Goal: Task Accomplishment & Management: Complete application form

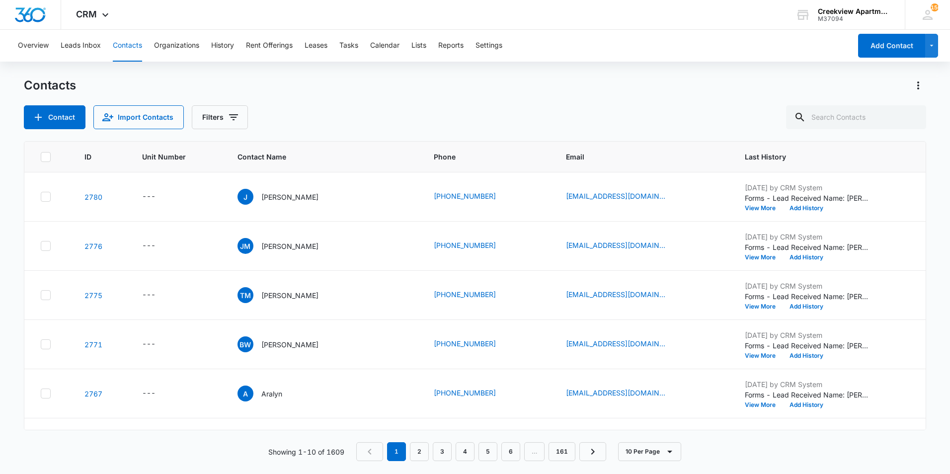
click at [340, 80] on div "Contacts" at bounding box center [475, 85] width 902 height 16
click at [894, 43] on button "Add Contact" at bounding box center [891, 46] width 67 height 24
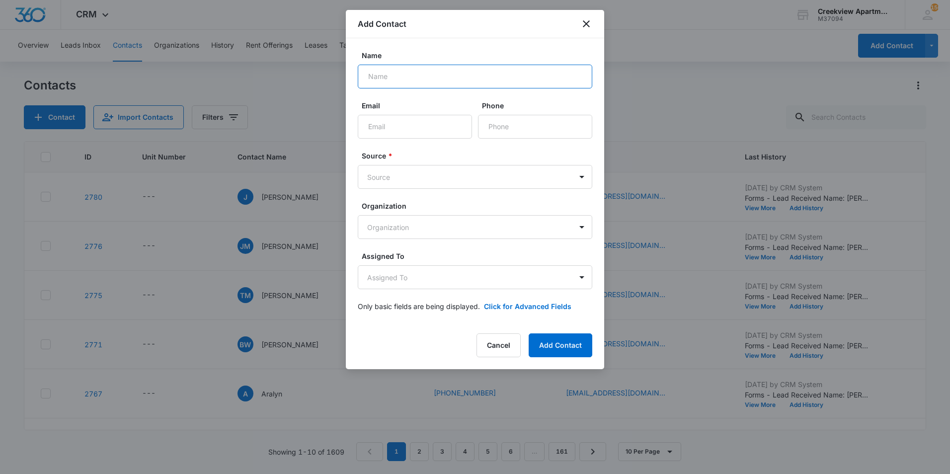
click at [530, 74] on input "Name" at bounding box center [475, 77] width 234 height 24
type input "[PERSON_NAME]"
click at [425, 138] on input "Email" at bounding box center [415, 127] width 114 height 24
click at [496, 133] on input "Phone" at bounding box center [535, 127] width 114 height 24
type input "[PHONE_NUMBER]"
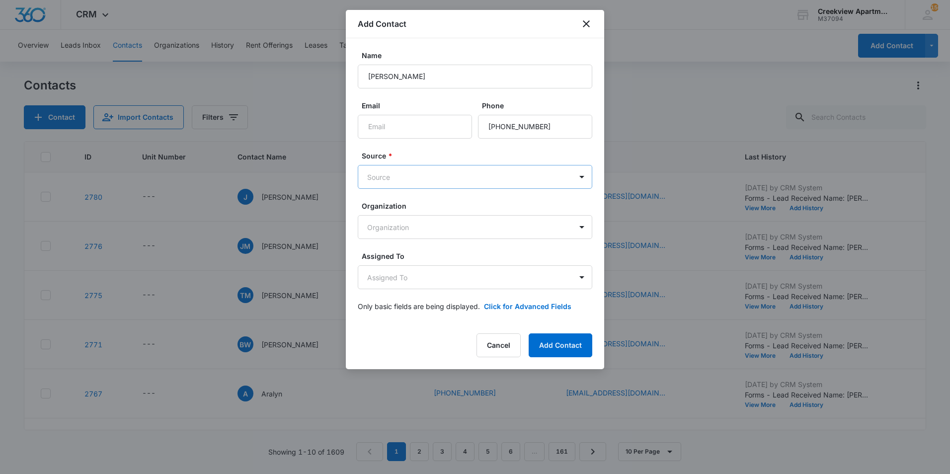
click at [414, 175] on body "CRM Apps Reputation Websites Forms CRM Email Social Content Ads Intelligence Fi…" at bounding box center [475, 237] width 950 height 474
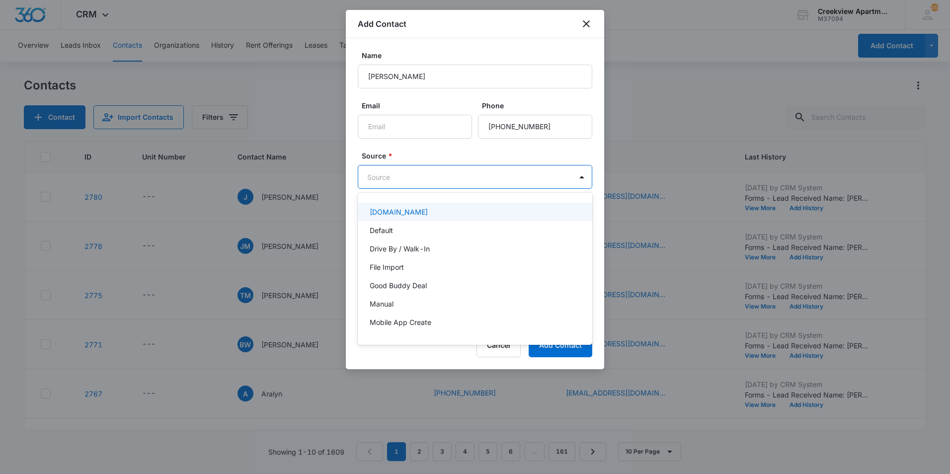
click at [448, 184] on div at bounding box center [475, 237] width 950 height 474
click at [498, 178] on body "CRM Apps Reputation Websites Forms CRM Email Social Content Ads Intelligence Fi…" at bounding box center [475, 237] width 950 height 474
click at [504, 171] on div at bounding box center [475, 237] width 950 height 474
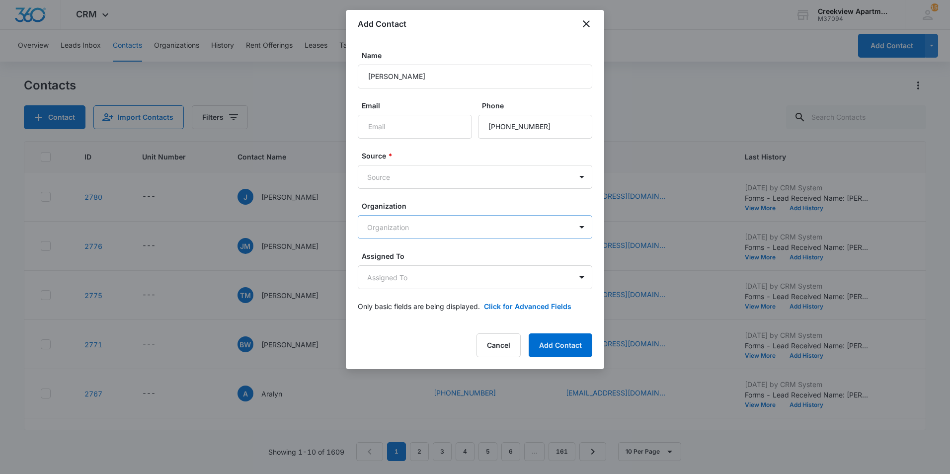
click at [517, 227] on body "CRM Apps Reputation Websites Forms CRM Email Social Content Ads Intelligence Fi…" at bounding box center [475, 237] width 950 height 474
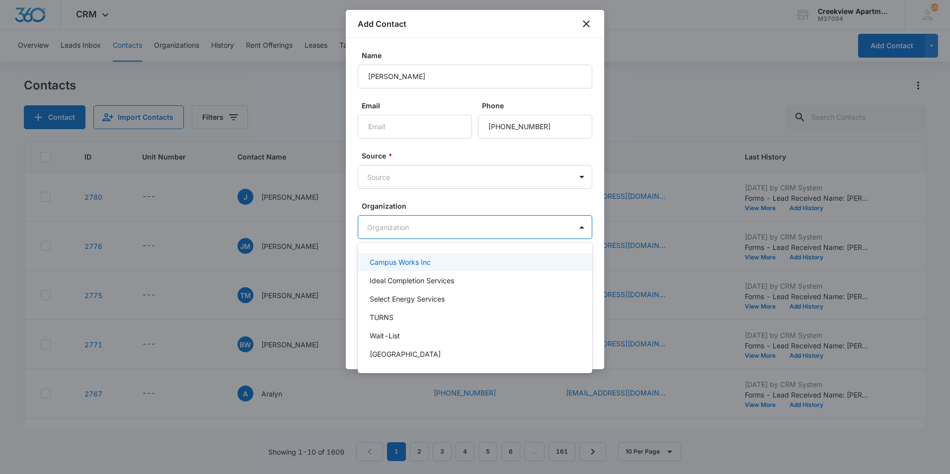
click at [505, 225] on div at bounding box center [475, 237] width 950 height 474
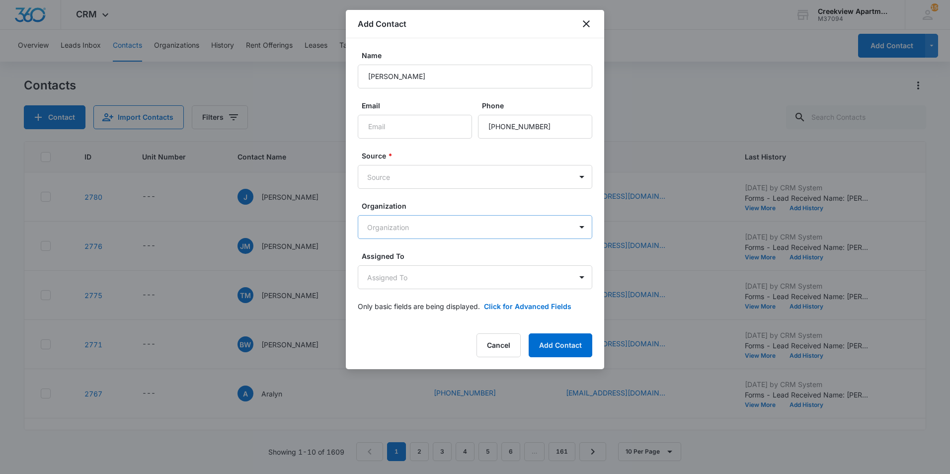
click at [526, 219] on body "CRM Apps Reputation Websites Forms CRM Email Social Content Ads Intelligence Fi…" at bounding box center [475, 237] width 950 height 474
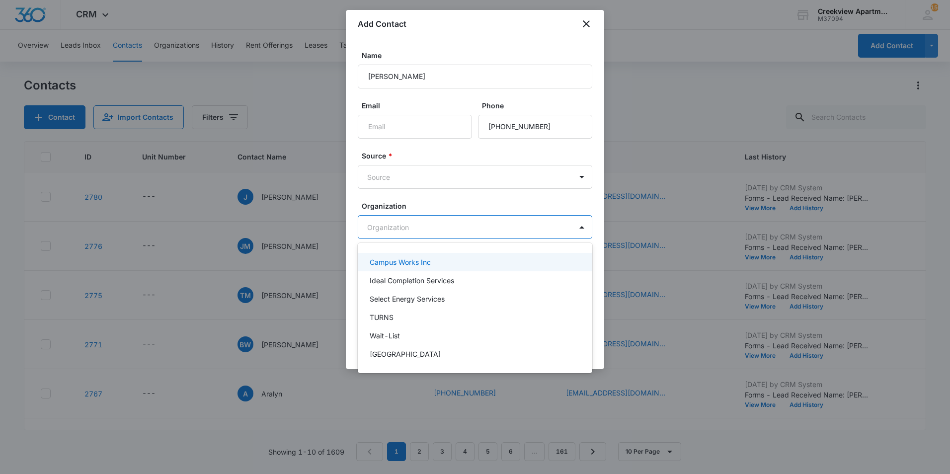
click at [527, 223] on div at bounding box center [475, 237] width 950 height 474
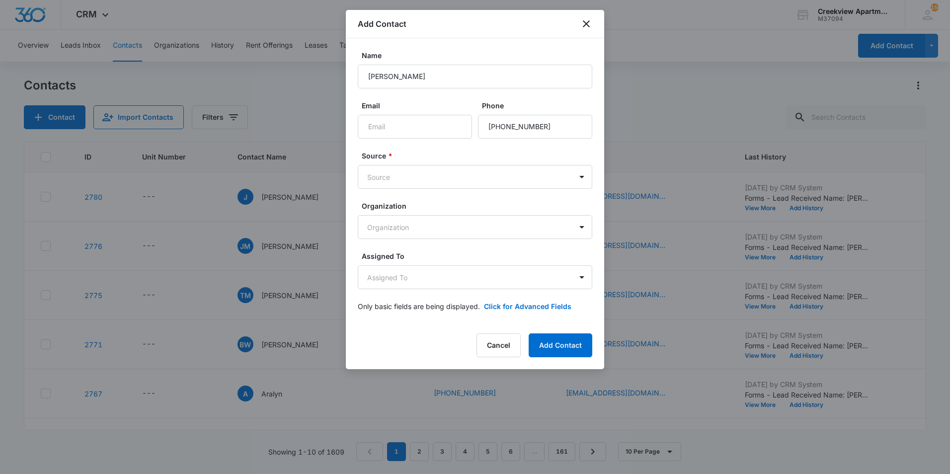
click at [497, 290] on form "Name [PERSON_NAME] Email Phone Source * Source Organization Organization Assign…" at bounding box center [475, 186] width 234 height 273
click at [570, 350] on button "Add Contact" at bounding box center [560, 345] width 64 height 24
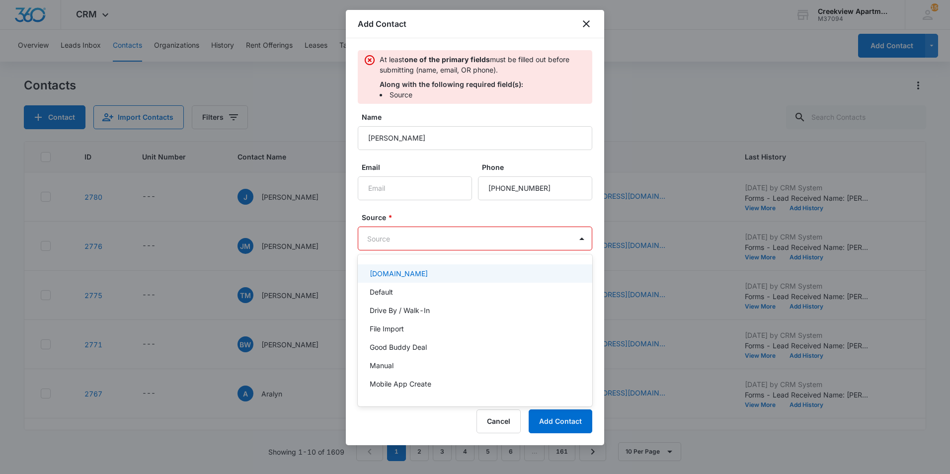
click at [504, 244] on body "CRM Apps Reputation Websites Forms CRM Email Social Content Ads Intelligence Fi…" at bounding box center [475, 237] width 950 height 474
click at [403, 291] on div "Default" at bounding box center [474, 292] width 209 height 10
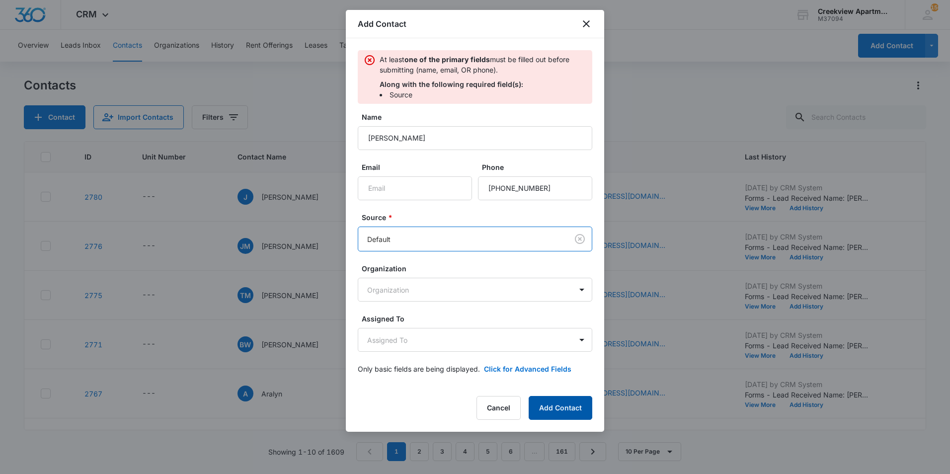
click at [551, 416] on button "Add Contact" at bounding box center [560, 408] width 64 height 24
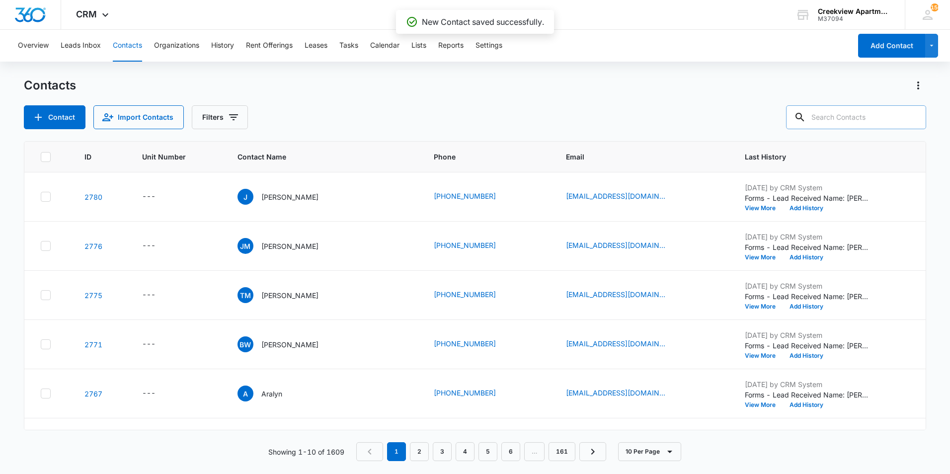
click at [843, 126] on input "text" at bounding box center [856, 117] width 140 height 24
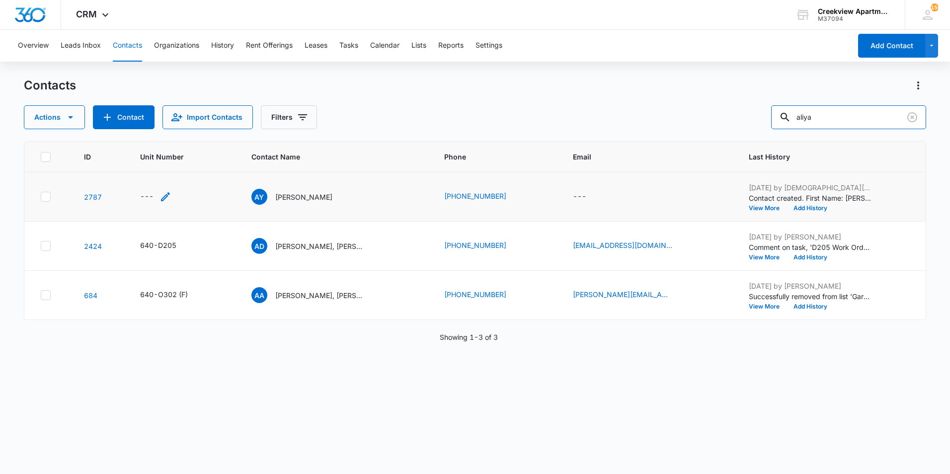
type input "aliya"
click at [162, 195] on icon "Unit Number - - Select to Edit Field" at bounding box center [165, 197] width 12 height 12
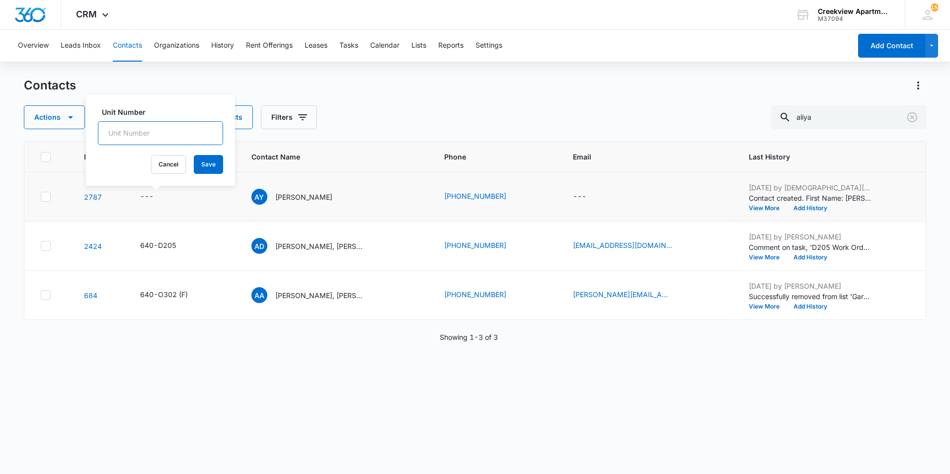
click at [186, 137] on input "Unit Number" at bounding box center [160, 133] width 125 height 24
type input "640-N100"
click at [195, 167] on button "Save" at bounding box center [208, 164] width 29 height 19
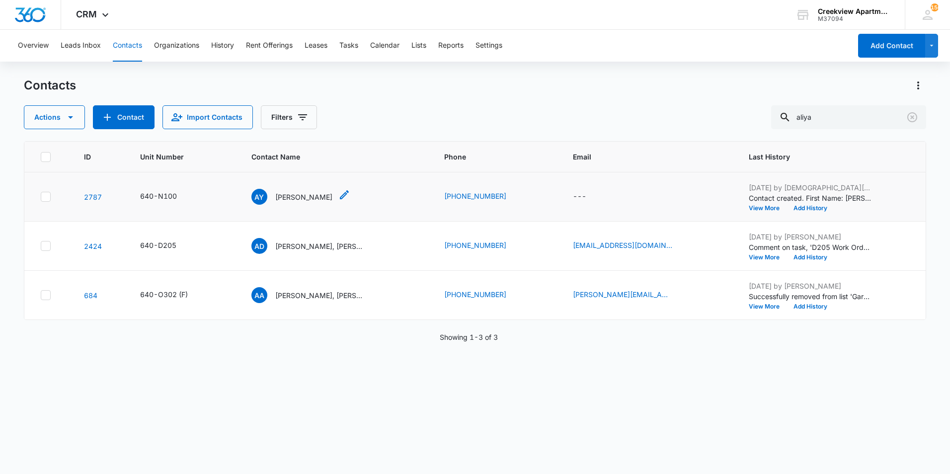
click at [338, 201] on div "Contact Name - Aliya Young - Select to Edit Field" at bounding box center [344, 197] width 12 height 16
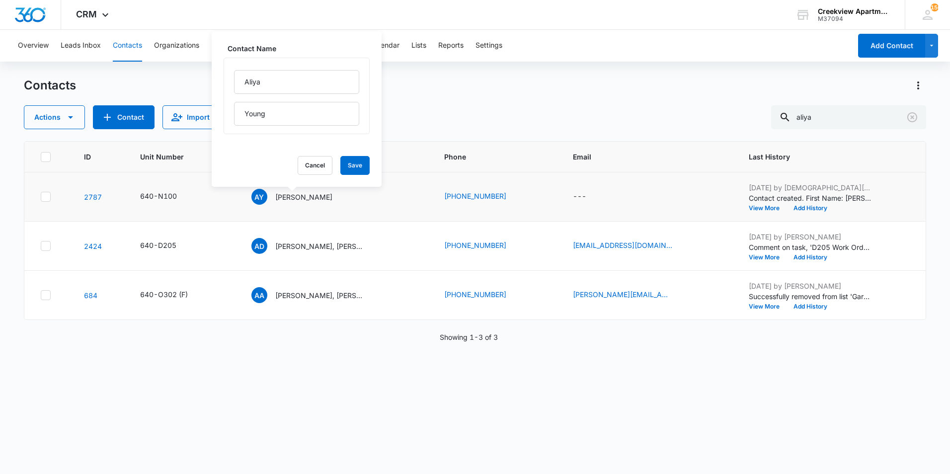
click at [348, 202] on div "AY [PERSON_NAME] Contact Name [PERSON_NAME] Cancel Save" at bounding box center [335, 197] width 169 height 16
click at [294, 202] on p "[PERSON_NAME]" at bounding box center [303, 197] width 57 height 10
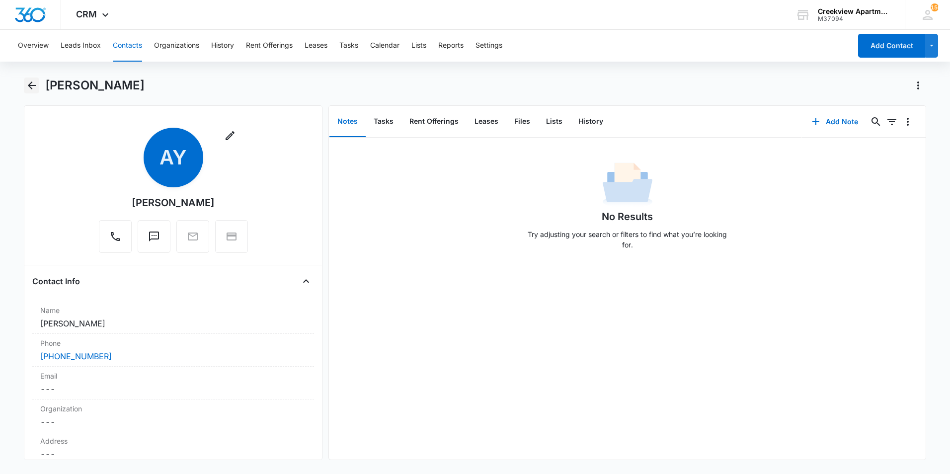
click at [36, 85] on icon "Back" at bounding box center [32, 85] width 12 height 12
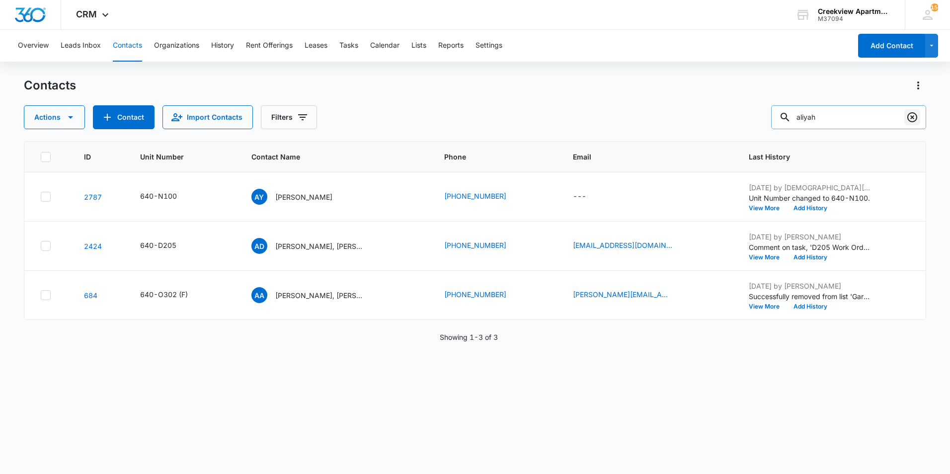
click at [916, 112] on icon "Clear" at bounding box center [912, 117] width 12 height 12
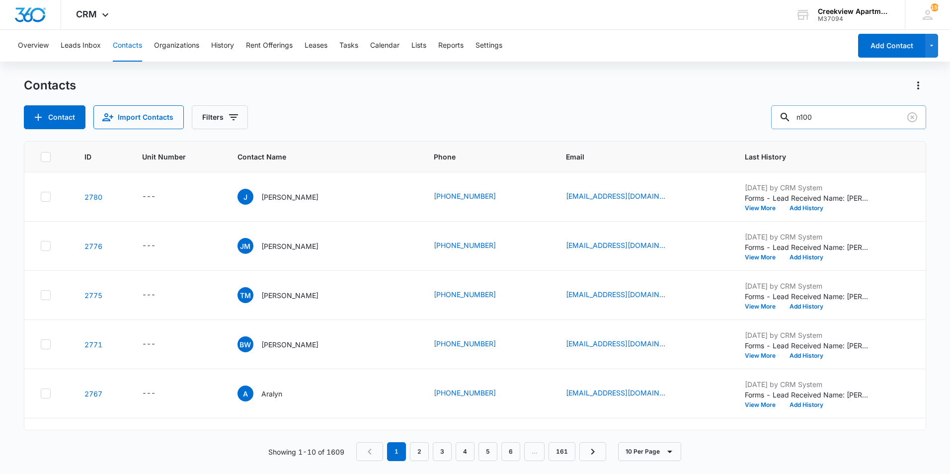
type input "n100"
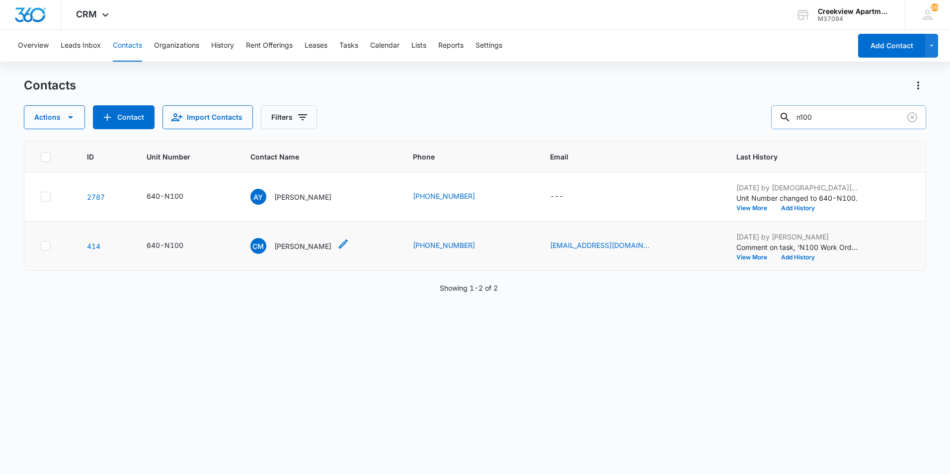
click at [316, 246] on p "[PERSON_NAME]" at bounding box center [302, 246] width 57 height 10
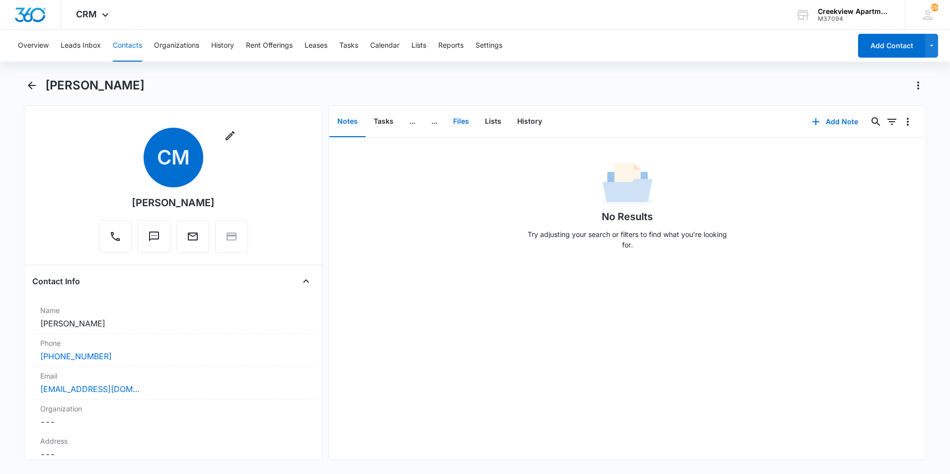
click at [467, 120] on button "Files" at bounding box center [461, 121] width 32 height 31
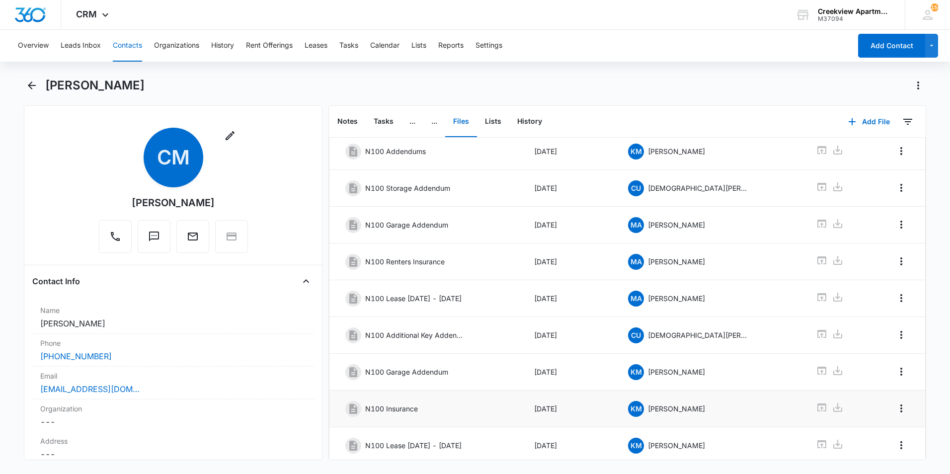
scroll to position [135, 0]
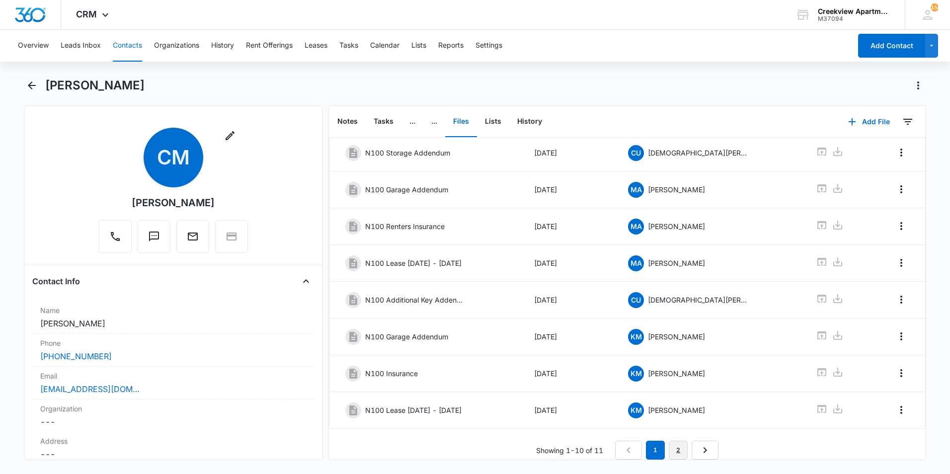
click at [674, 443] on link "2" at bounding box center [677, 450] width 19 height 19
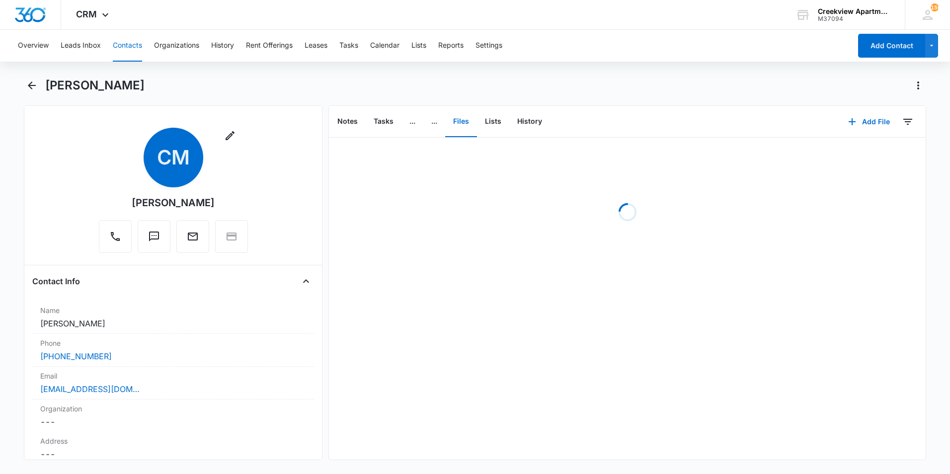
scroll to position [0, 0]
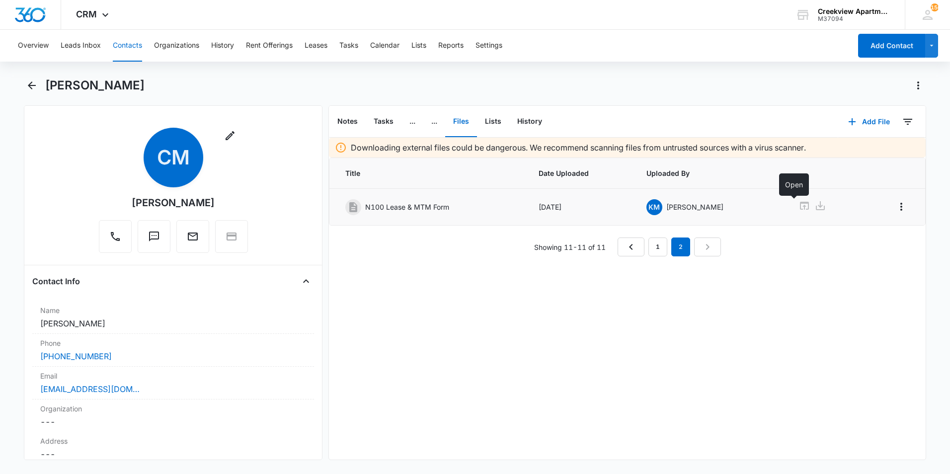
click at [800, 205] on icon at bounding box center [804, 206] width 9 height 8
click at [24, 79] on button "Back" at bounding box center [31, 85] width 15 height 16
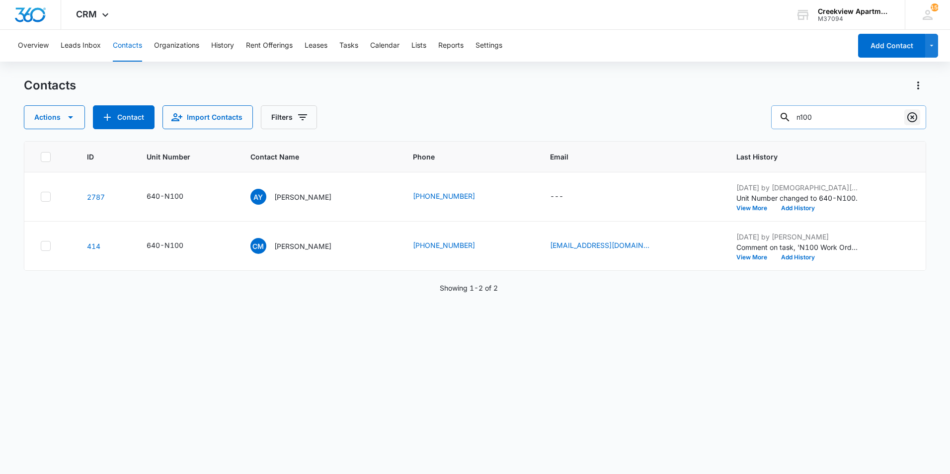
click at [910, 116] on icon "Clear" at bounding box center [912, 117] width 12 height 12
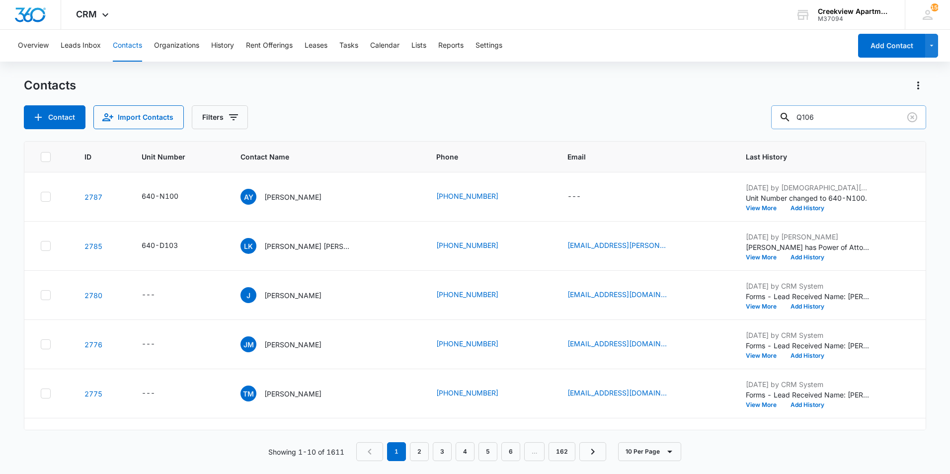
type input "Q106"
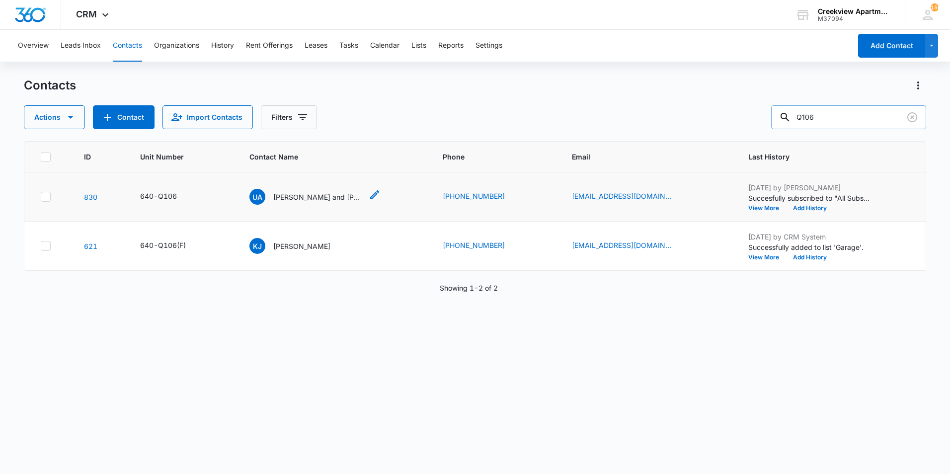
click at [318, 194] on p "[PERSON_NAME] and [PERSON_NAME]" at bounding box center [317, 197] width 89 height 10
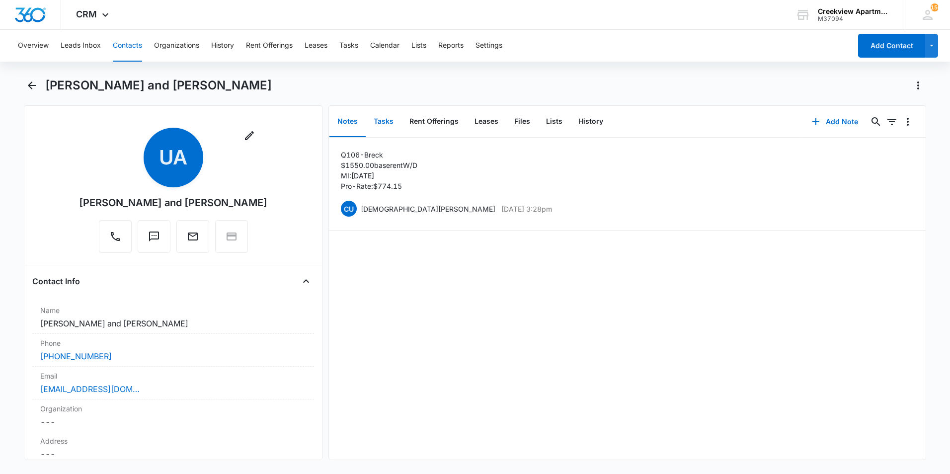
drag, startPoint x: 380, startPoint y: 120, endPoint x: 387, endPoint y: 120, distance: 7.0
click at [381, 120] on button "Tasks" at bounding box center [384, 121] width 36 height 31
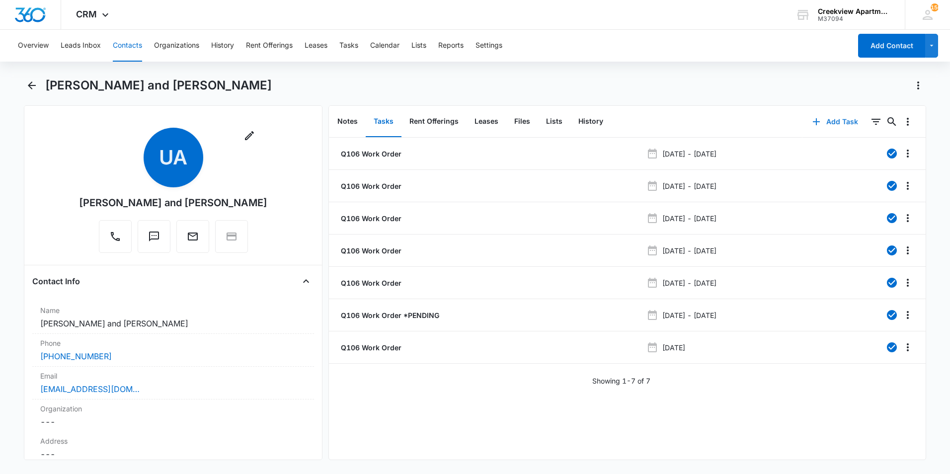
click at [837, 118] on button "Add Task" at bounding box center [835, 122] width 66 height 24
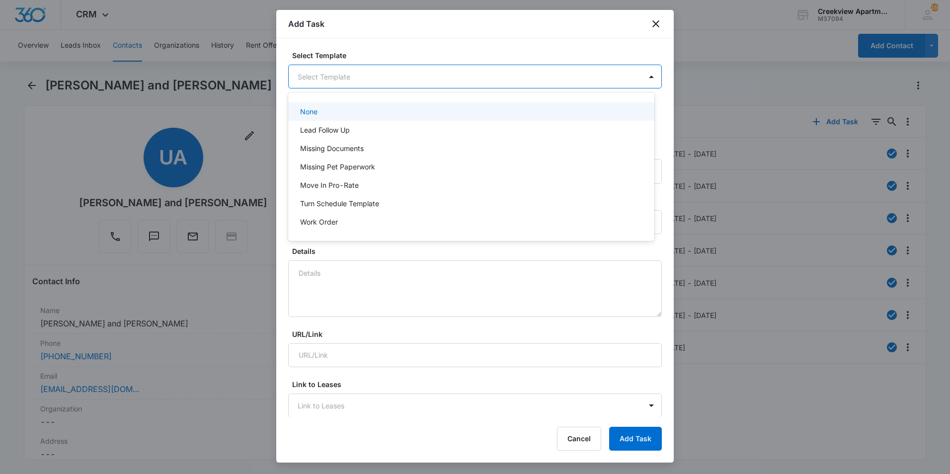
click at [406, 76] on body "CRM Apps Reputation Websites Forms CRM Email Social Content Ads Intelligence Fi…" at bounding box center [475, 237] width 950 height 474
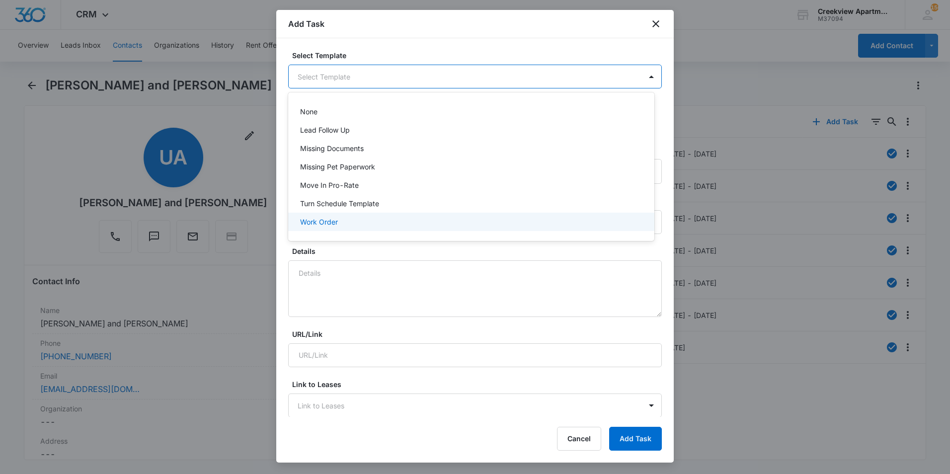
click at [364, 221] on div "Work Order" at bounding box center [470, 222] width 340 height 10
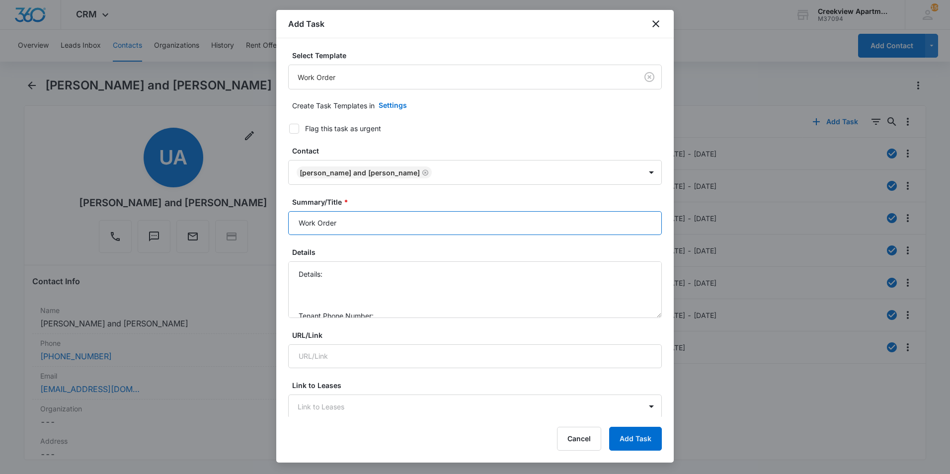
click at [297, 222] on input "Work Order" at bounding box center [474, 223] width 373 height 24
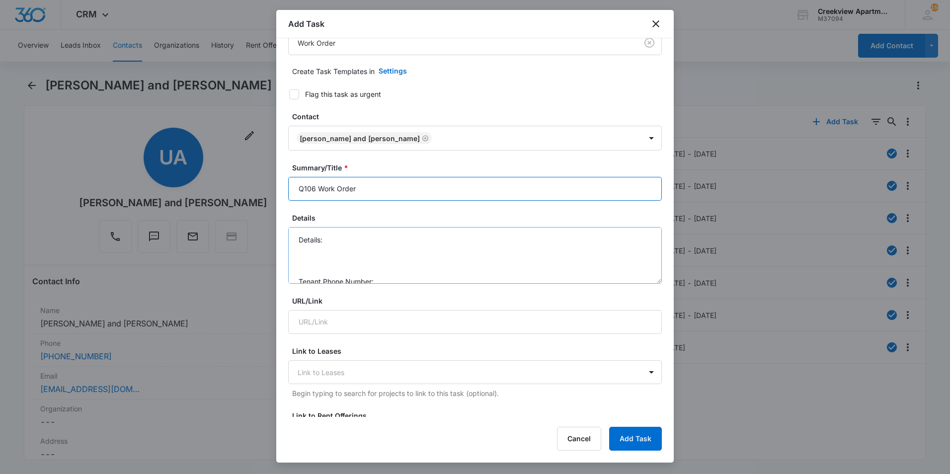
scroll to position [50, 0]
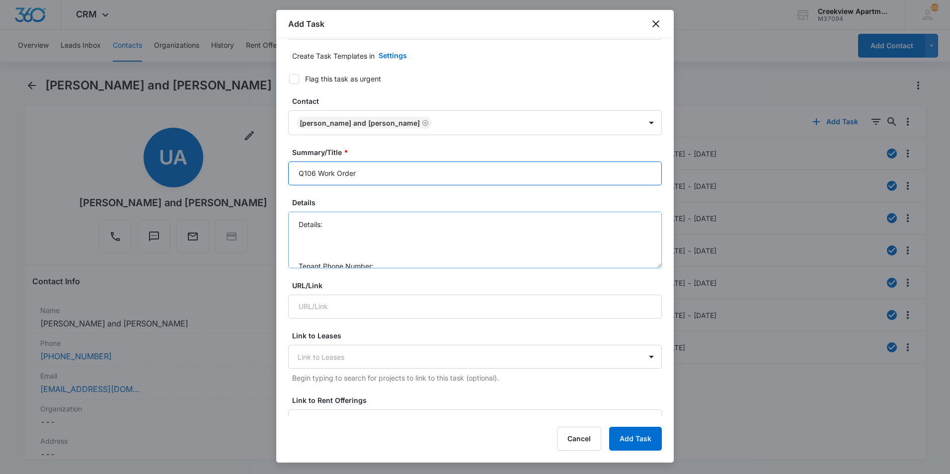
type input "Q106 Work Order"
click at [382, 227] on textarea "Details: Tenant Phone Number: Call Before:" at bounding box center [474, 240] width 373 height 57
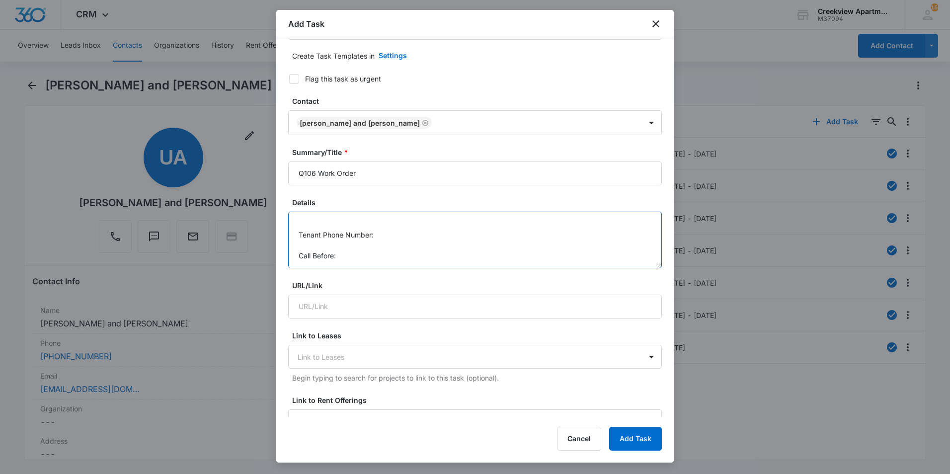
click at [388, 233] on textarea "Details: Fire alarm keeps going off Tenant Phone Number: Call Before:" at bounding box center [474, 240] width 373 height 57
click at [356, 256] on textarea "Details: Fire alarm keeps going off Tenant Phone Number: [PHONE_NUMBER] Call Be…" at bounding box center [474, 240] width 373 height 57
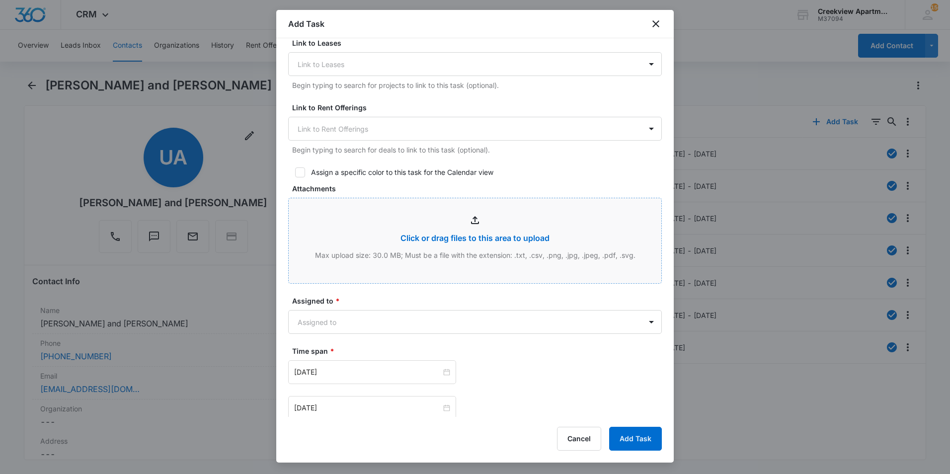
scroll to position [348, 0]
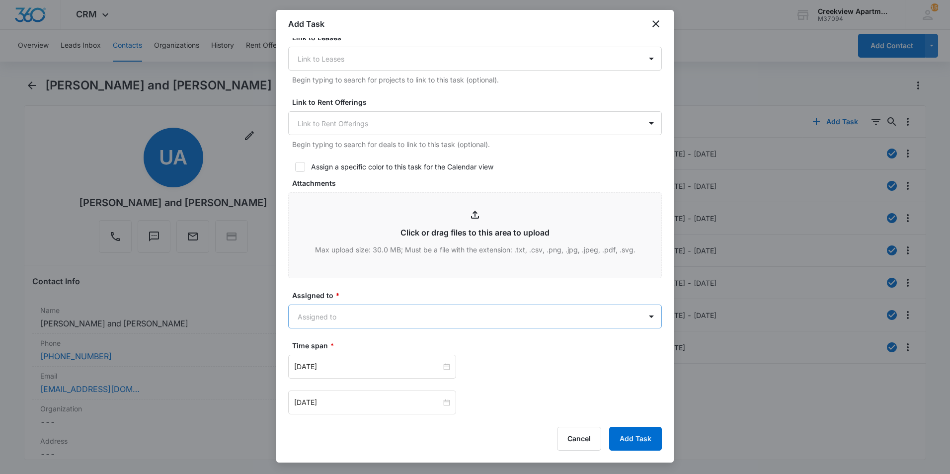
type textarea "Details: Fire alarm keeps going off Tenant Phone Number: [PHONE_NUMBER] Call Be…"
click at [395, 312] on body "CRM Apps Reputation Websites Forms CRM Email Social Content Ads Intelligence Fi…" at bounding box center [475, 237] width 950 height 474
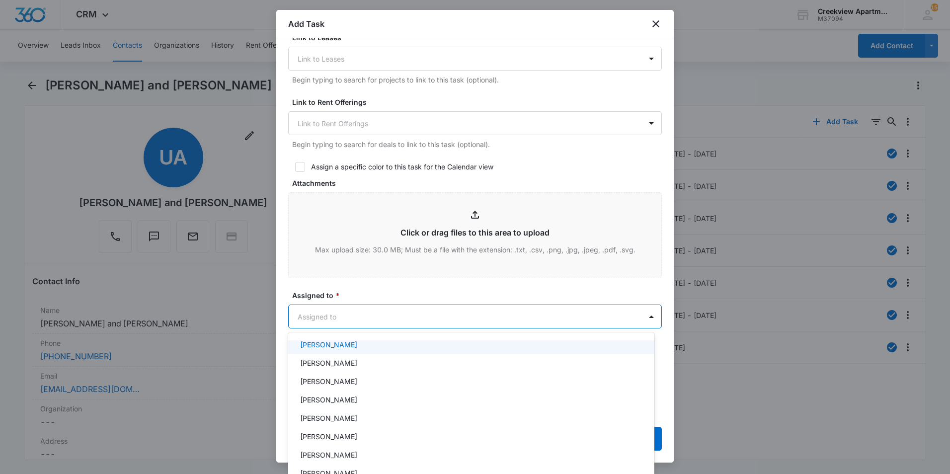
scroll to position [136, 0]
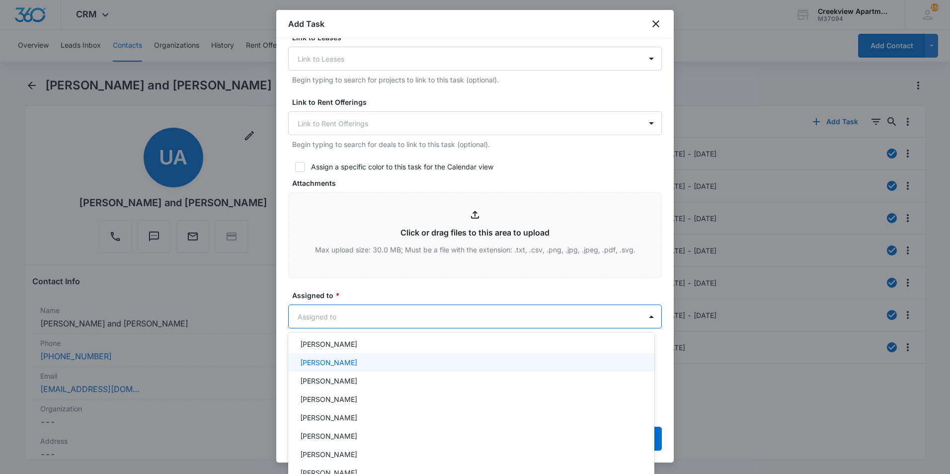
click at [350, 363] on div "[PERSON_NAME]" at bounding box center [470, 362] width 340 height 10
click at [353, 264] on div at bounding box center [475, 237] width 950 height 474
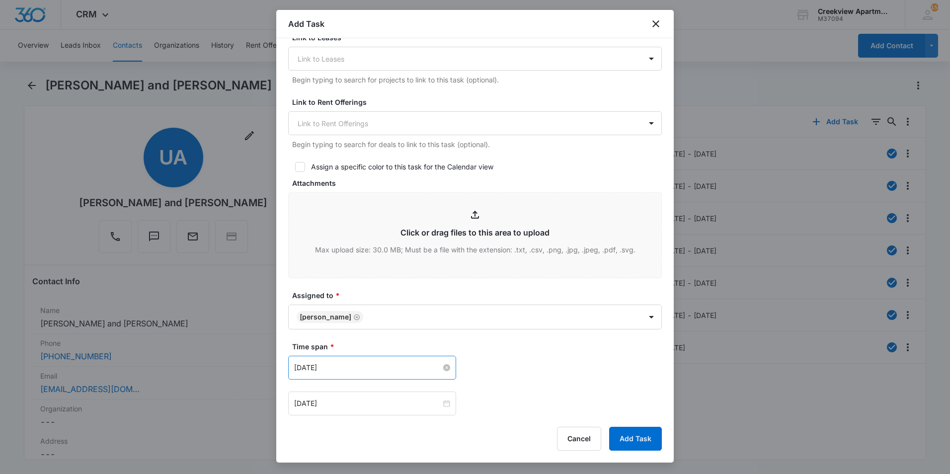
click at [378, 366] on input "[DATE]" at bounding box center [367, 367] width 147 height 11
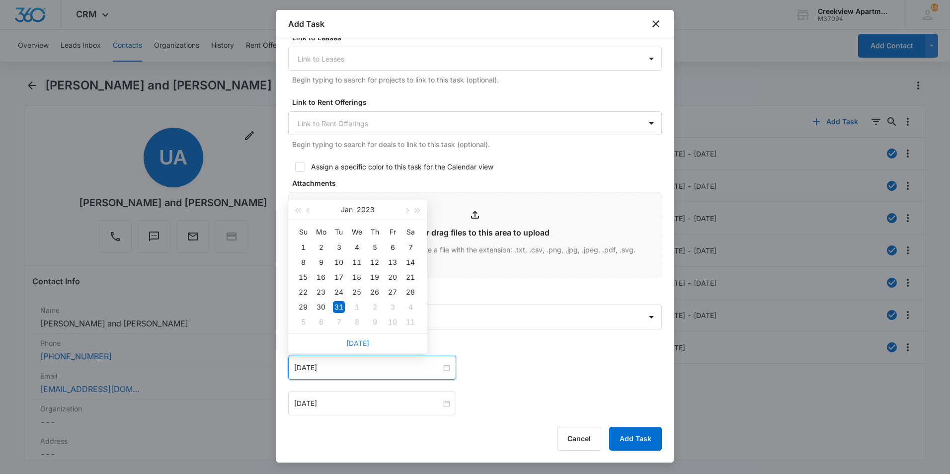
click at [357, 344] on link "[DATE]" at bounding box center [357, 343] width 23 height 8
type input "[DATE]"
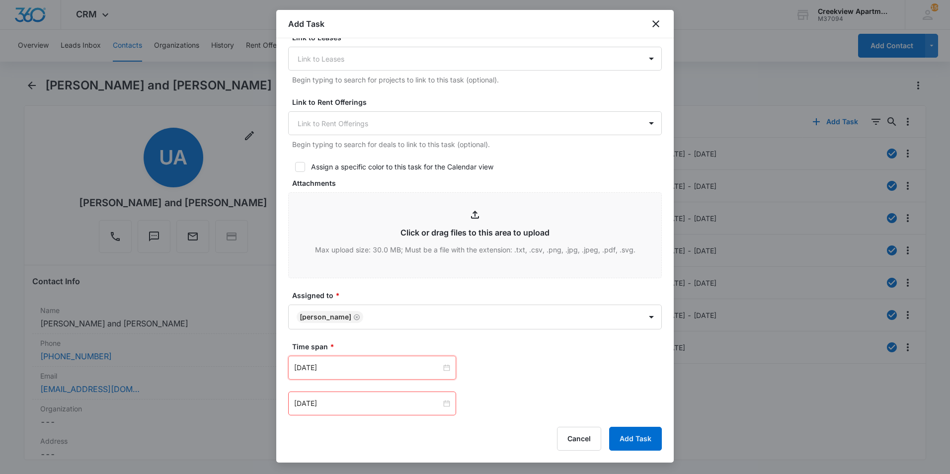
click at [370, 412] on div "[DATE]" at bounding box center [372, 403] width 168 height 24
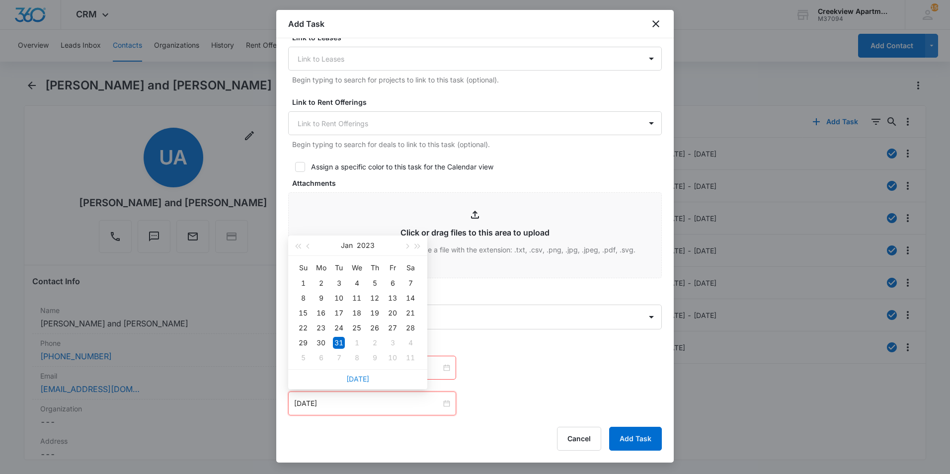
click at [354, 379] on link "[DATE]" at bounding box center [357, 378] width 23 height 8
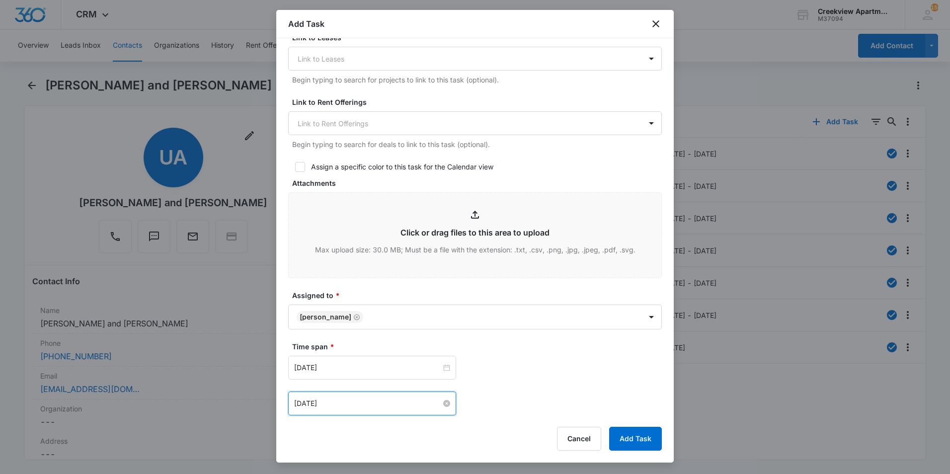
click at [382, 402] on input "[DATE]" at bounding box center [367, 403] width 147 height 11
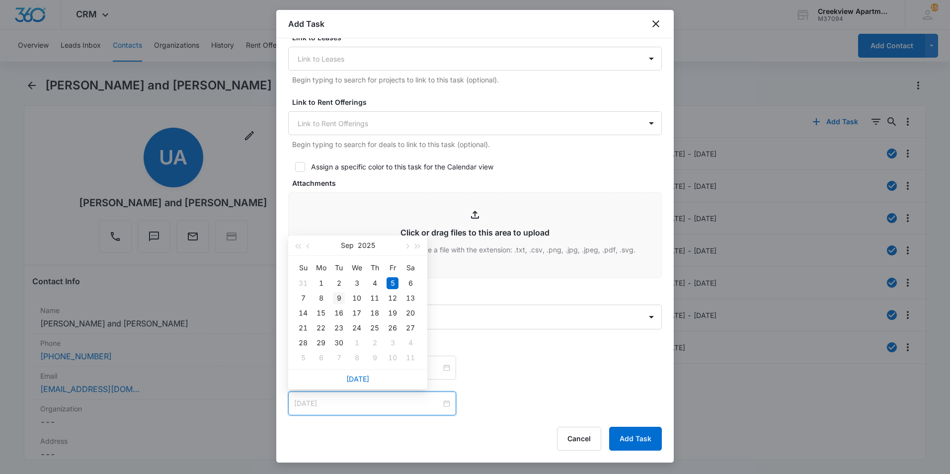
type input "[DATE]"
click at [337, 300] on div "9" at bounding box center [339, 298] width 12 height 12
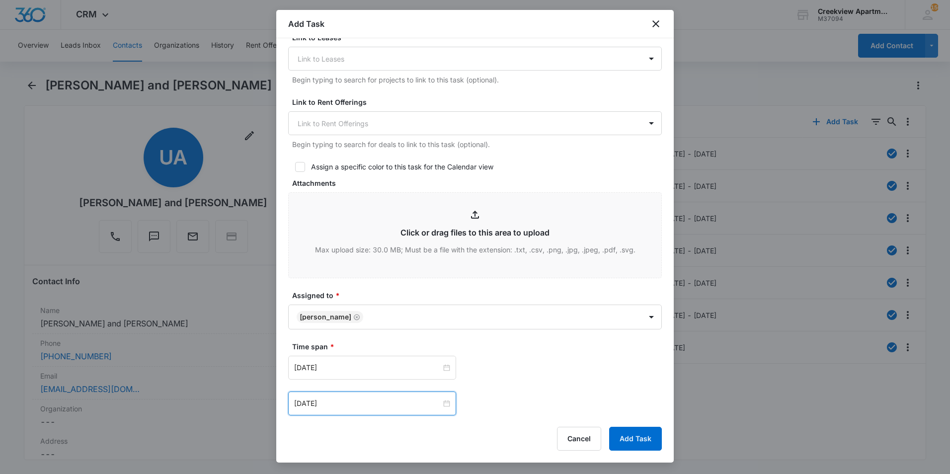
click at [563, 372] on div "[DATE] [DATE] Su Mo Tu We Th Fr Sa 31 1 2 3 4 5 6 7 8 9 10 11 12 13 14 15 16 17…" at bounding box center [474, 368] width 373 height 24
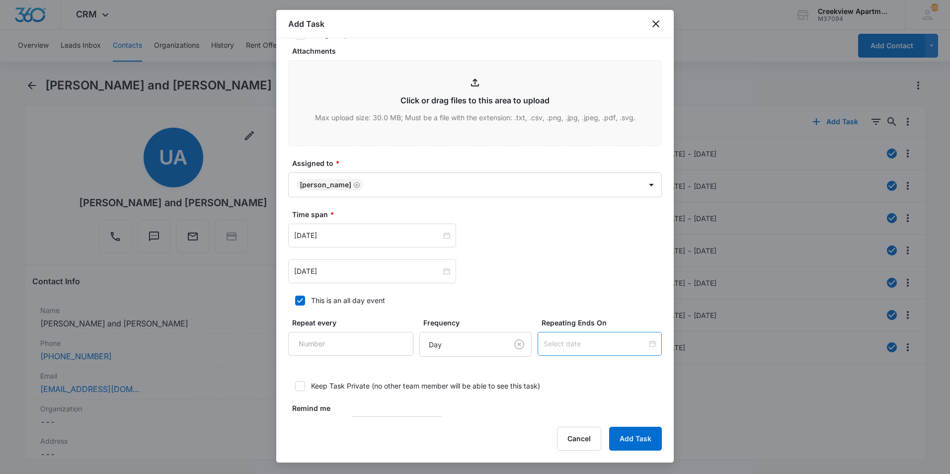
scroll to position [516, 0]
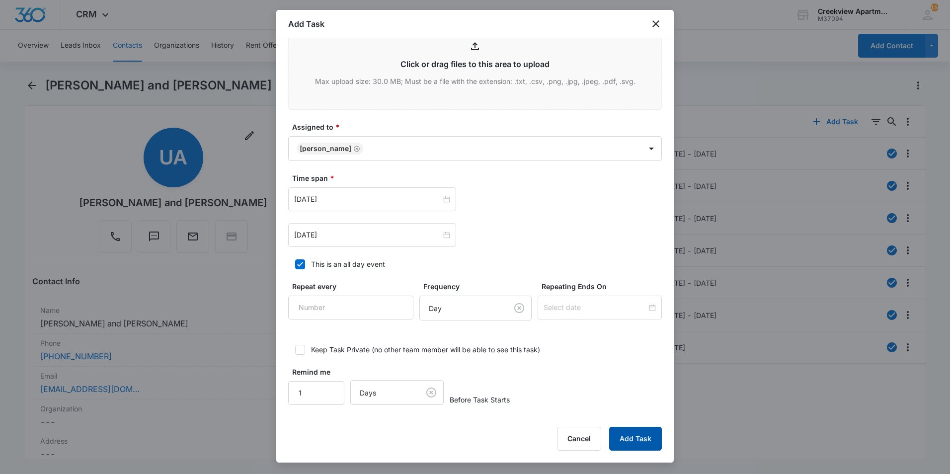
click at [630, 434] on button "Add Task" at bounding box center [635, 439] width 53 height 24
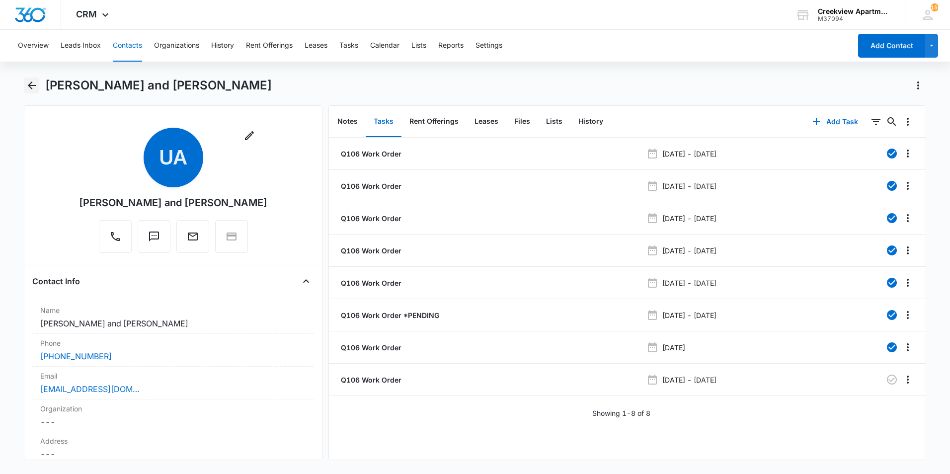
click at [36, 85] on icon "Back" at bounding box center [32, 85] width 12 height 12
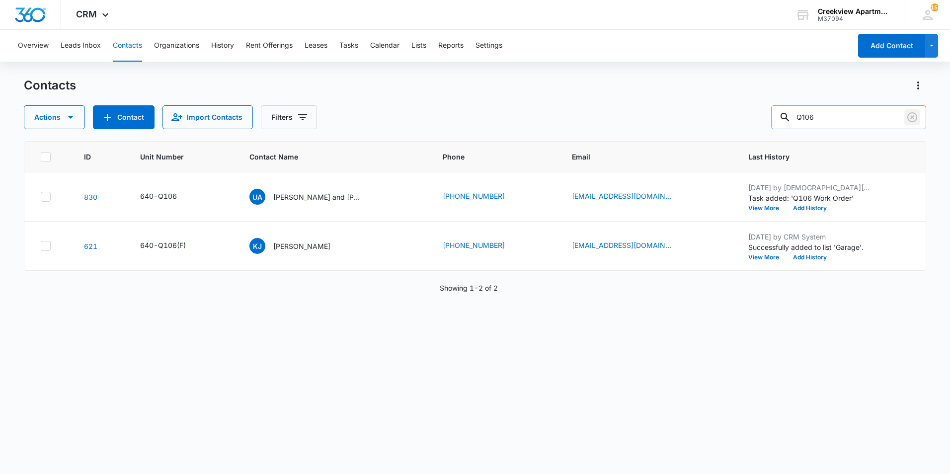
click at [917, 115] on icon "Clear" at bounding box center [912, 117] width 12 height 12
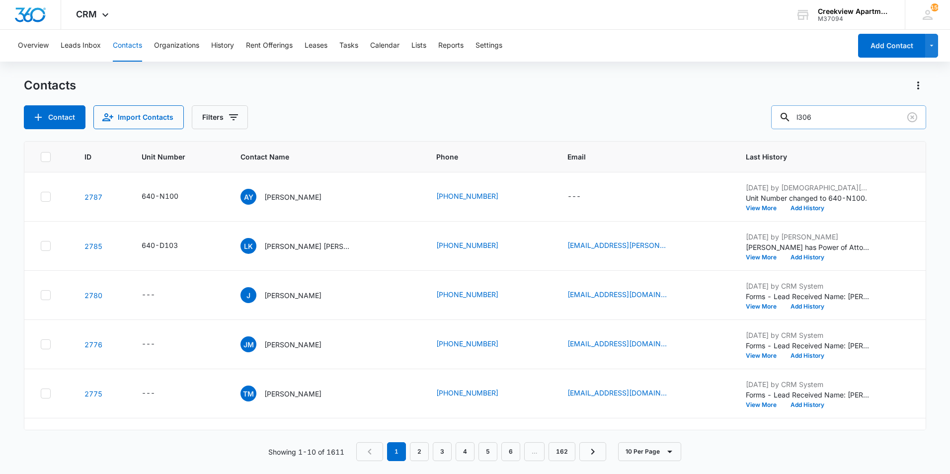
type input "l306"
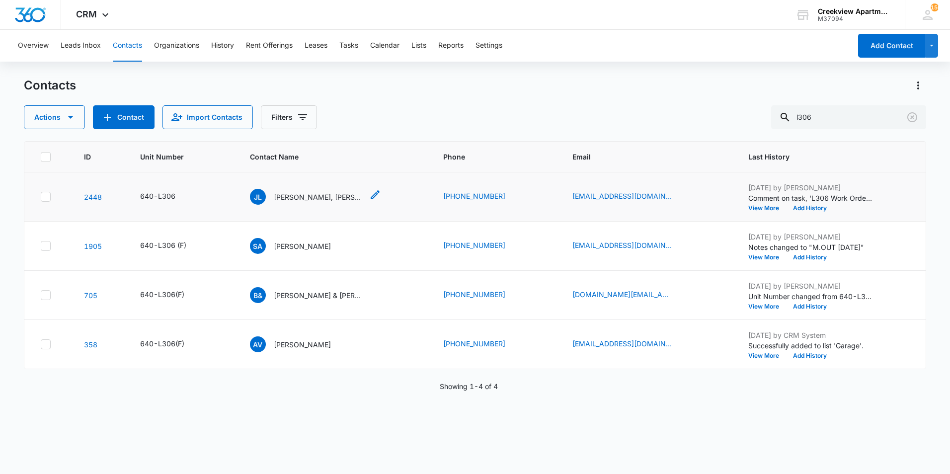
click at [331, 199] on p "[PERSON_NAME], [PERSON_NAME], [PERSON_NAME]" at bounding box center [318, 197] width 89 height 10
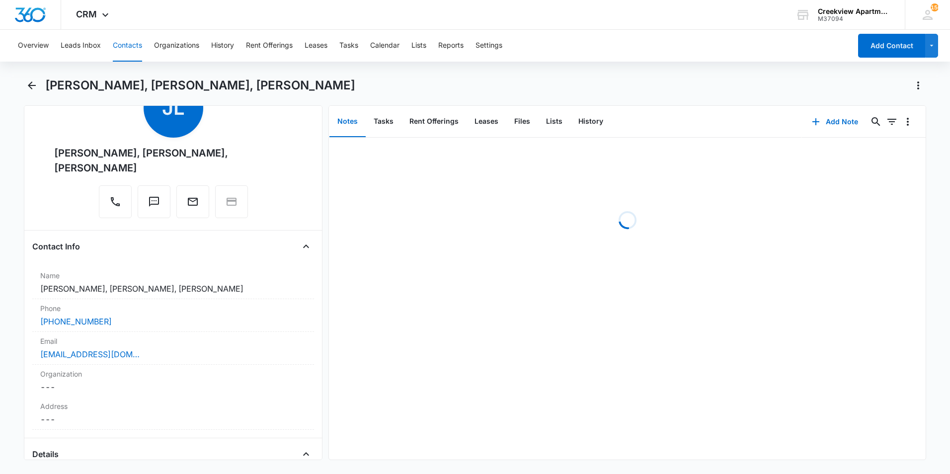
scroll to position [99, 0]
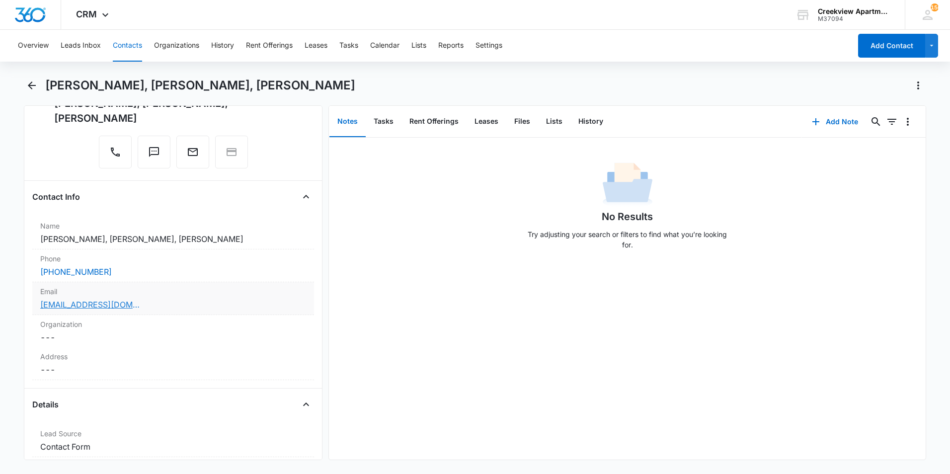
click at [135, 298] on link "[EMAIL_ADDRESS][DOMAIN_NAME]" at bounding box center [89, 304] width 99 height 12
click at [190, 298] on div "[EMAIL_ADDRESS][DOMAIN_NAME]" at bounding box center [173, 304] width 266 height 12
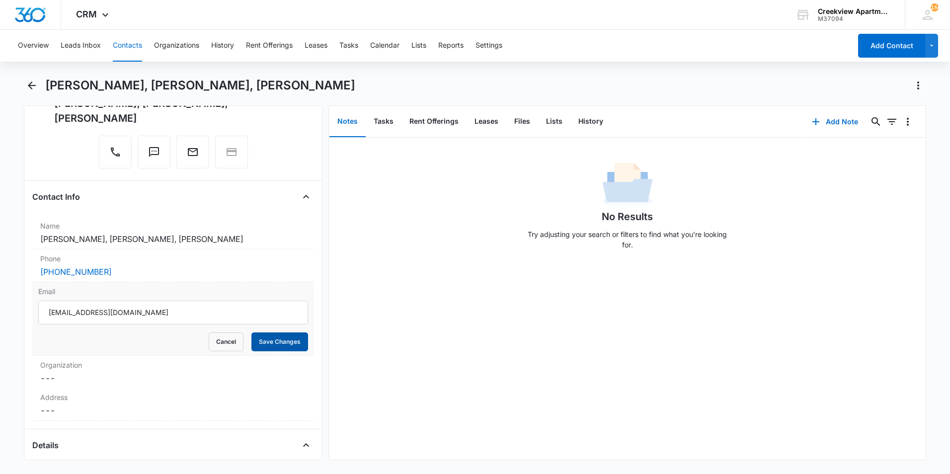
click at [291, 332] on button "Save Changes" at bounding box center [279, 341] width 57 height 19
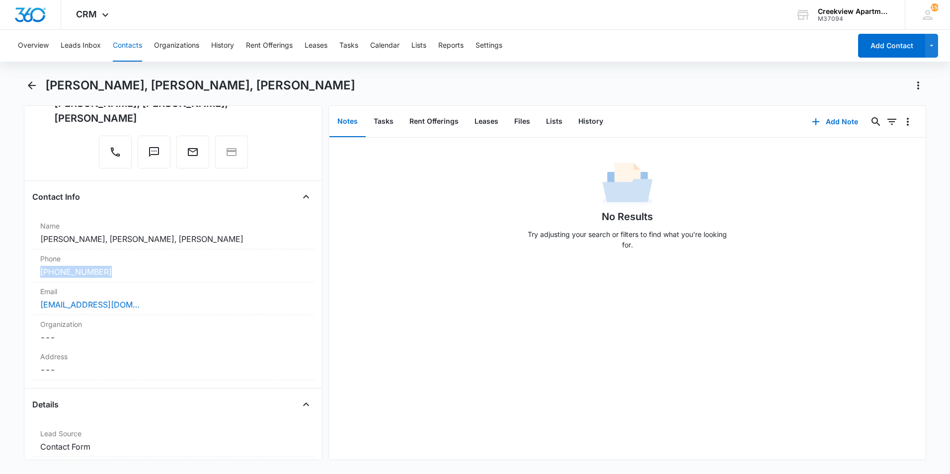
drag, startPoint x: 126, startPoint y: 253, endPoint x: 27, endPoint y: 263, distance: 99.3
click at [27, 263] on div "Remove JL [PERSON_NAME], [PERSON_NAME], [PERSON_NAME] Contact Info Name Cancel …" at bounding box center [173, 282] width 298 height 355
click at [254, 319] on label "Organization" at bounding box center [173, 324] width 266 height 10
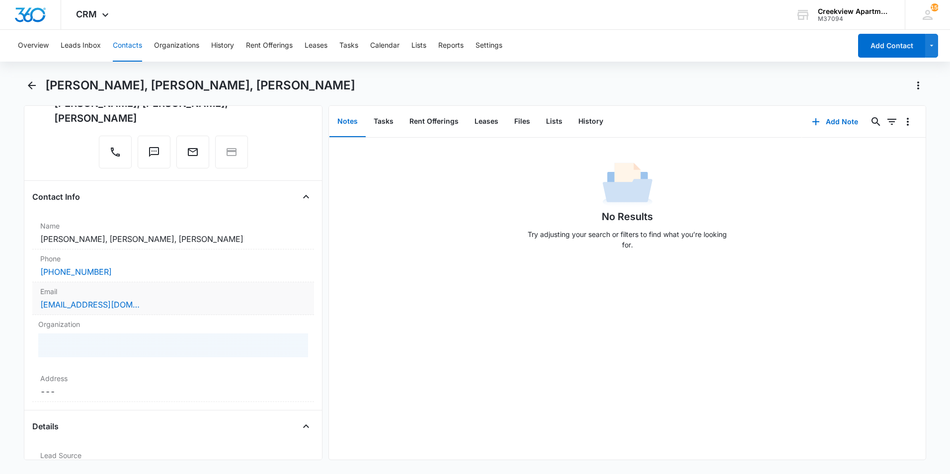
click at [189, 298] on div "[EMAIL_ADDRESS][DOMAIN_NAME]" at bounding box center [173, 304] width 266 height 12
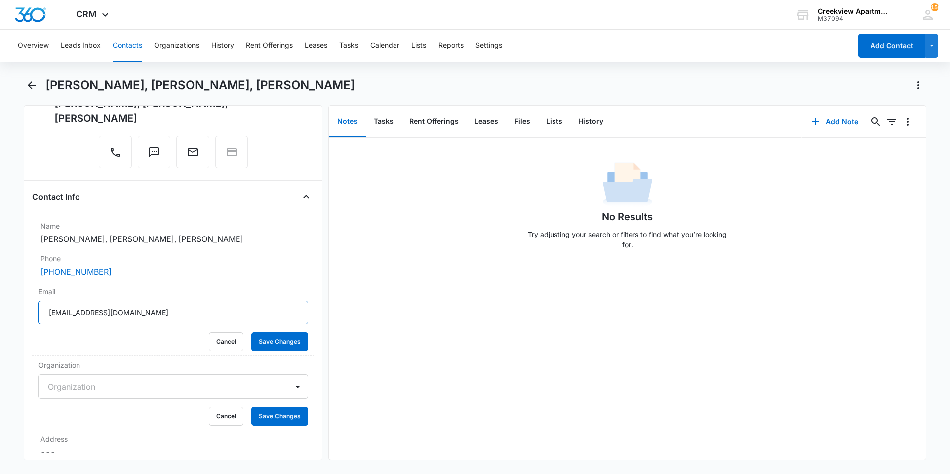
drag, startPoint x: 176, startPoint y: 293, endPoint x: 10, endPoint y: 299, distance: 166.0
click at [10, 299] on main "[PERSON_NAME], [PERSON_NAME], [PERSON_NAME] Remove JL [PERSON_NAME], [PERSON_NA…" at bounding box center [475, 274] width 950 height 394
click at [358, 242] on div "No Results Try adjusting your search or filters to find what you’re looking for." at bounding box center [627, 208] width 596 height 98
click at [28, 88] on icon "Back" at bounding box center [32, 85] width 12 height 12
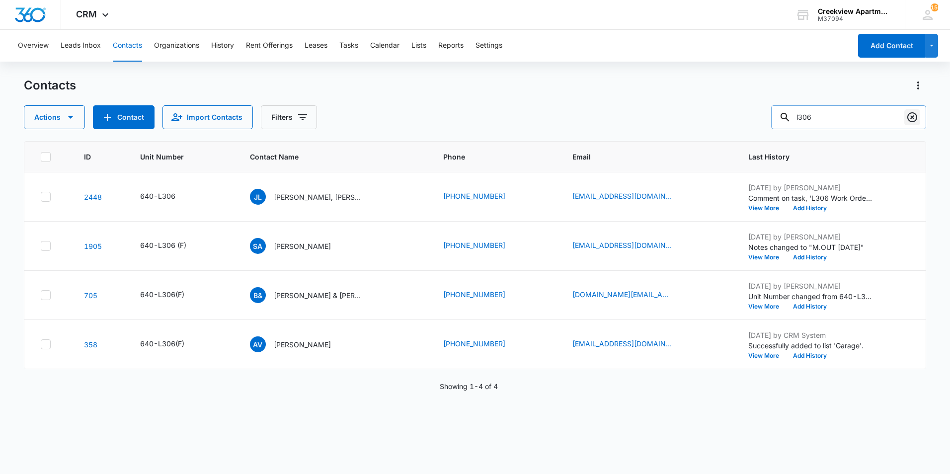
click at [911, 117] on icon "Clear" at bounding box center [912, 117] width 10 height 10
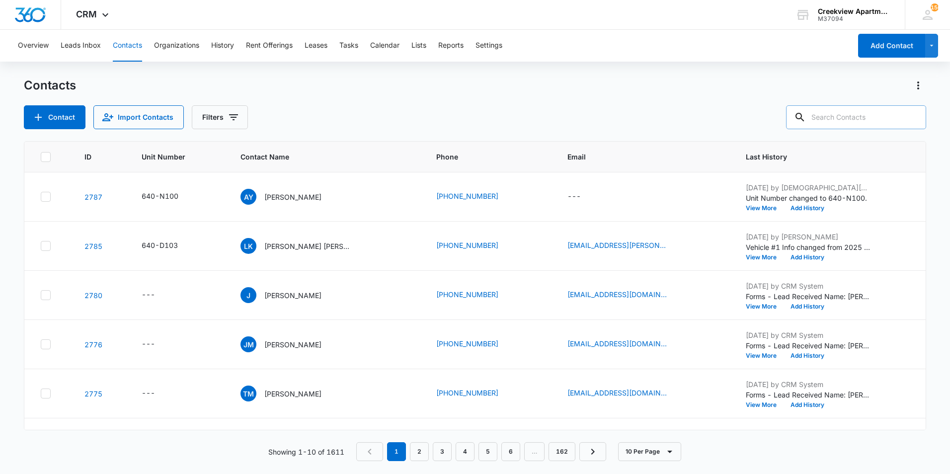
click at [537, 85] on div "Contacts" at bounding box center [475, 85] width 902 height 16
